Goal: Use online tool/utility: Use online tool/utility

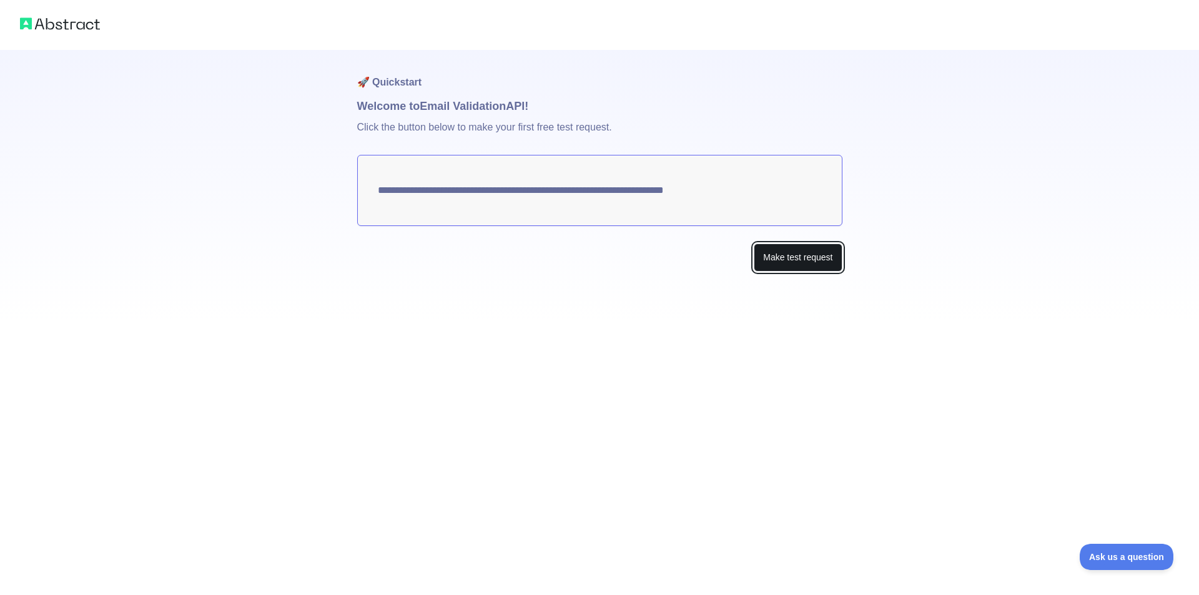
click at [779, 258] on button "Make test request" at bounding box center [798, 257] width 88 height 28
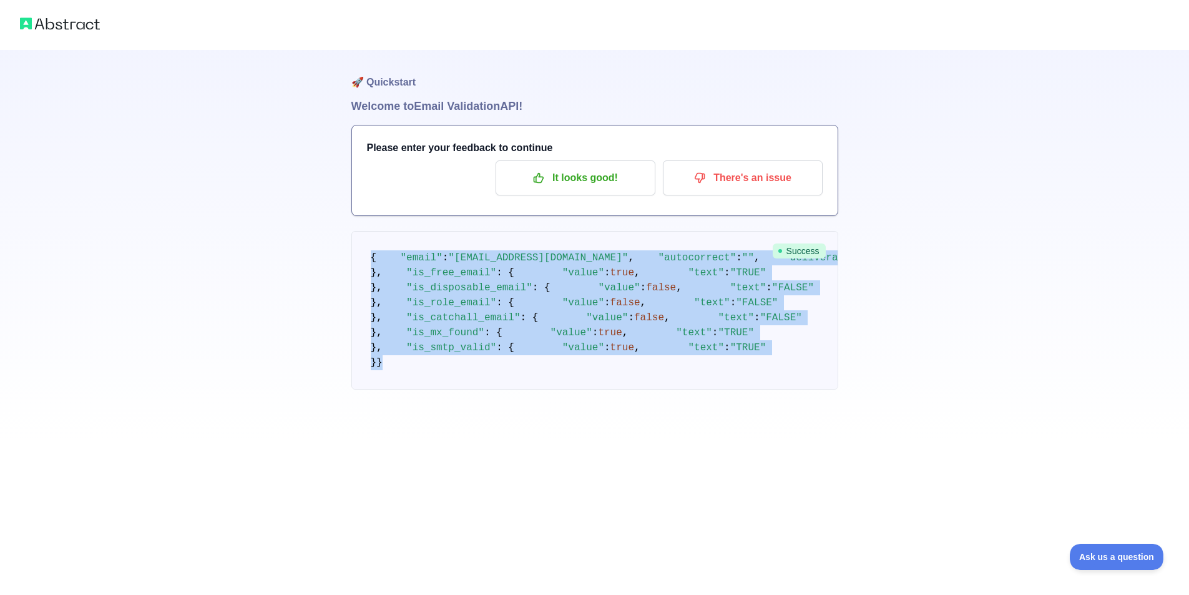
scroll to position [234, 0]
drag, startPoint x: 363, startPoint y: 209, endPoint x: 490, endPoint y: 512, distance: 328.5
click at [490, 390] on pre "{ "email" : "[EMAIL_ADDRESS][DOMAIN_NAME]" , "autocorrect" : "" , "deliverabili…" at bounding box center [594, 310] width 487 height 159
copy code "{ "email" : "[EMAIL_ADDRESS][DOMAIN_NAME]" , "autocorrect" : "" , "deliverabili…"
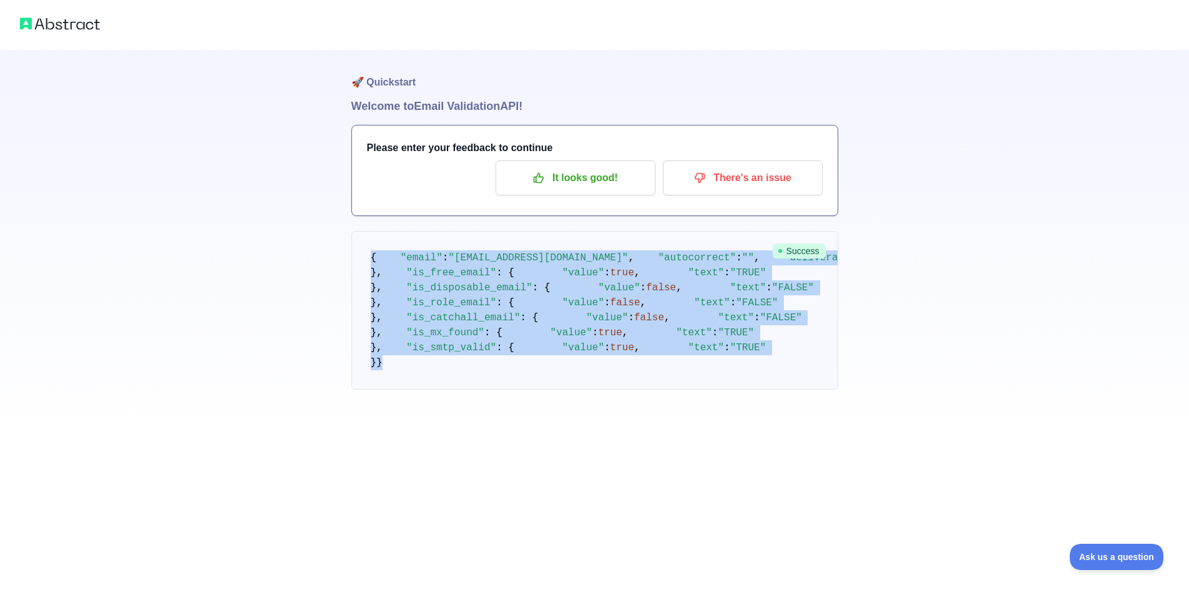
click at [455, 281] on pre "{ "email" : "[EMAIL_ADDRESS][DOMAIN_NAME]" , "autocorrect" : "" , "deliverabili…" at bounding box center [594, 310] width 487 height 159
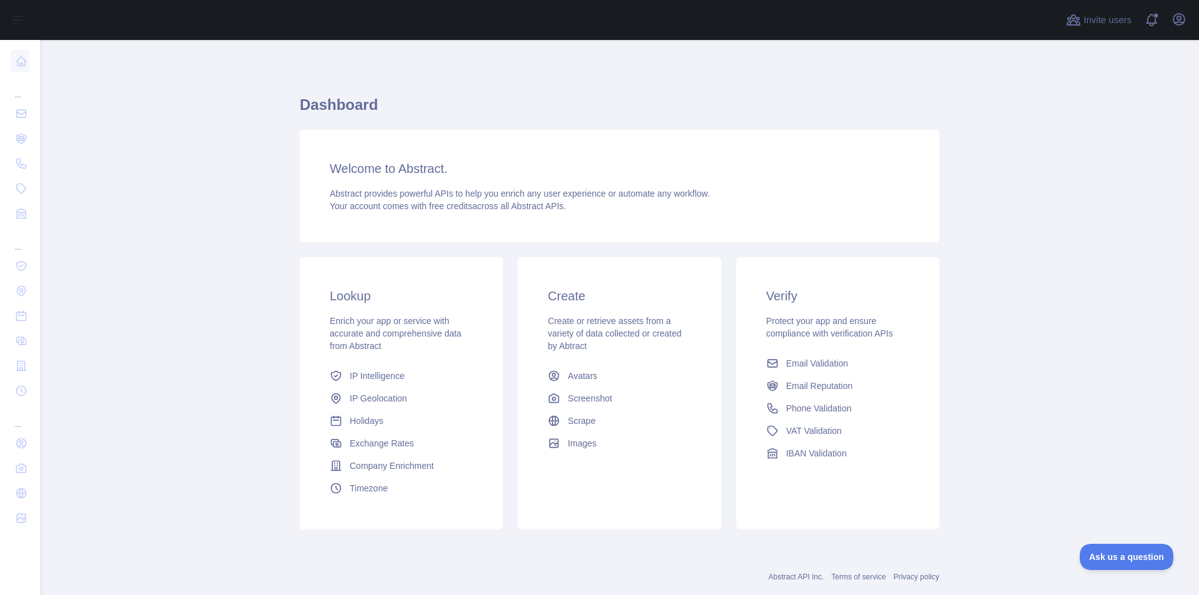
drag, startPoint x: 314, startPoint y: 179, endPoint x: 120, endPoint y: 236, distance: 202.5
click at [124, 241] on main "Dashboard Welcome to Abstract. Abstract provides powerful APIs to help you enri…" at bounding box center [619, 317] width 1159 height 555
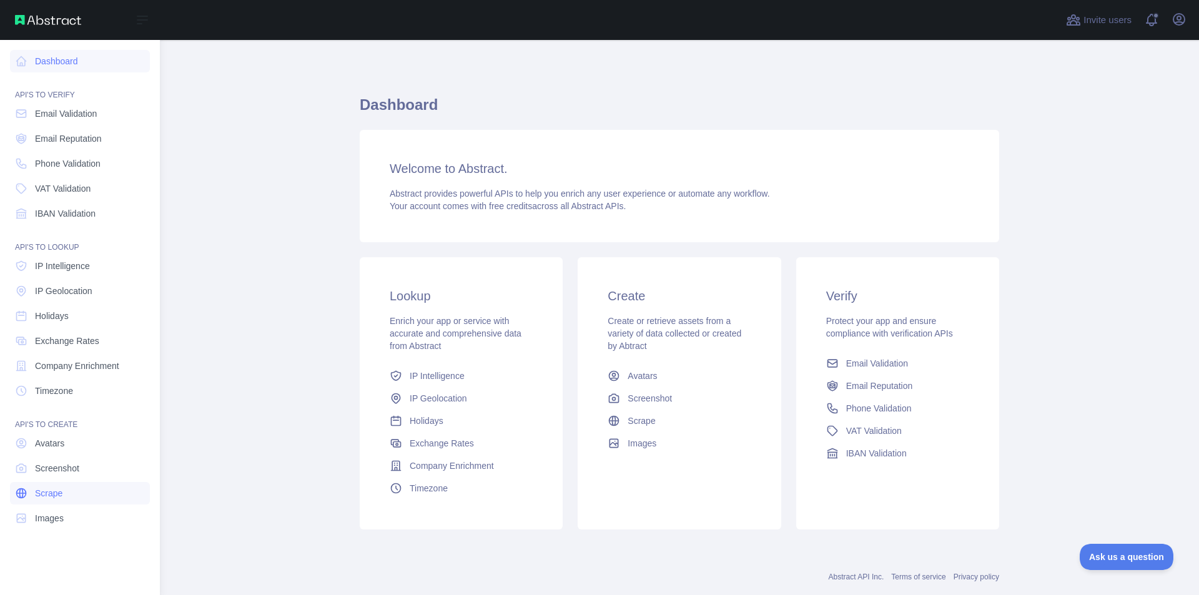
click at [57, 498] on span "Scrape" at bounding box center [48, 493] width 27 height 12
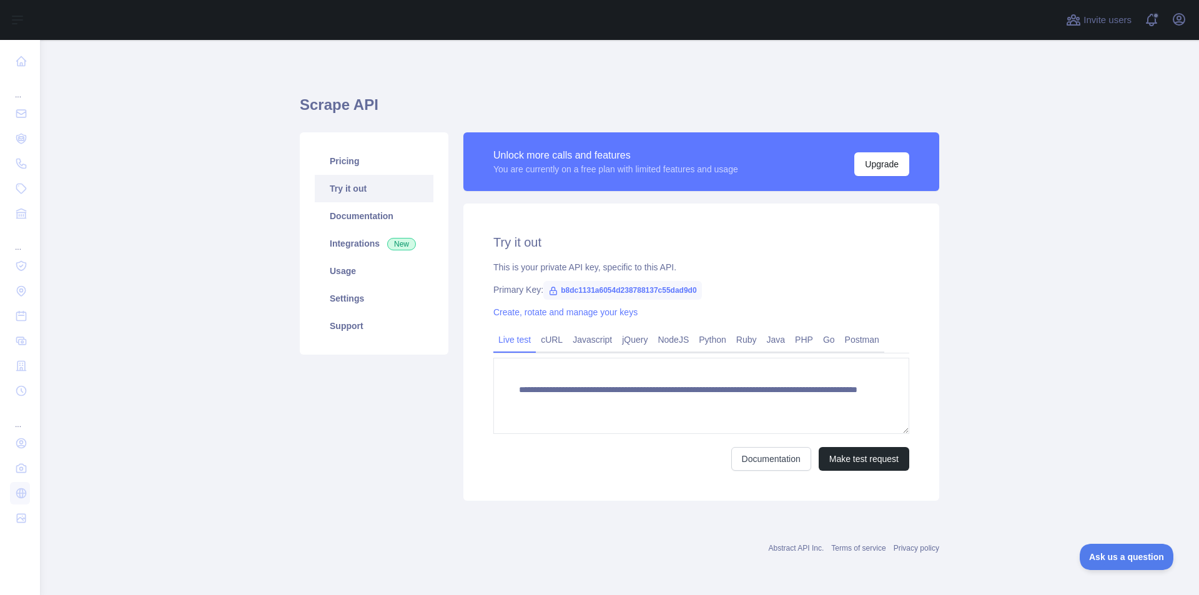
click at [669, 289] on span "b8dc1131a6054d238788137c55dad9d0" at bounding box center [622, 290] width 159 height 19
copy span "b8dc1131a6054d238788137c55dad9d0"
